Goal: Information Seeking & Learning: Learn about a topic

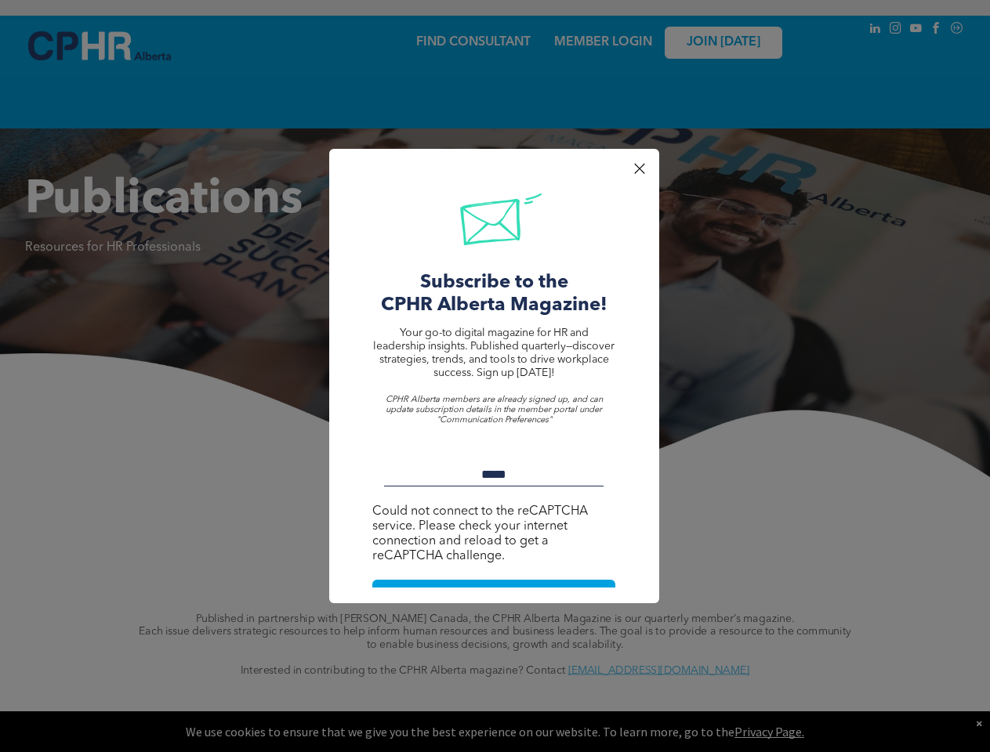
click at [494, 376] on span "Your go-to digital magazine for HR and leadership insights. Published quarterly…" at bounding box center [493, 353] width 241 height 51
click at [494, 384] on p at bounding box center [494, 387] width 242 height 15
click at [494, 376] on span "Your go-to digital magazine for HR and leadership insights. Published quarterly…" at bounding box center [493, 353] width 241 height 51
click at [639, 168] on div at bounding box center [638, 168] width 21 height 21
